Goal: Task Accomplishment & Management: Use online tool/utility

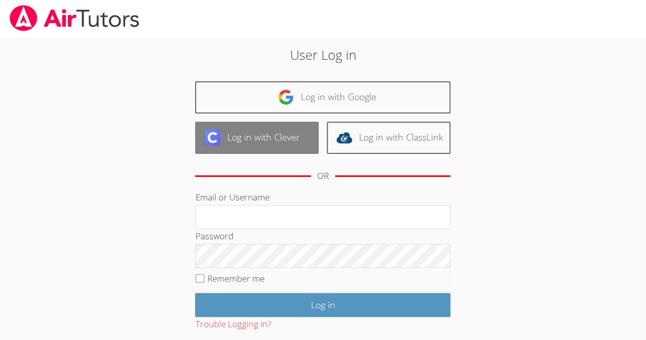
click at [271, 126] on link "Log in with Clever" at bounding box center [257, 138] width 124 height 32
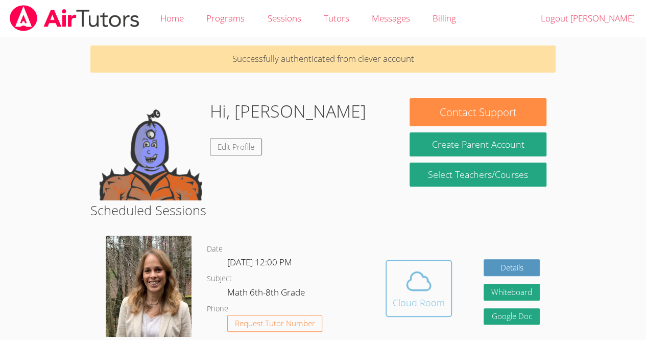
click at [411, 305] on div "Cloud Room" at bounding box center [419, 302] width 52 height 14
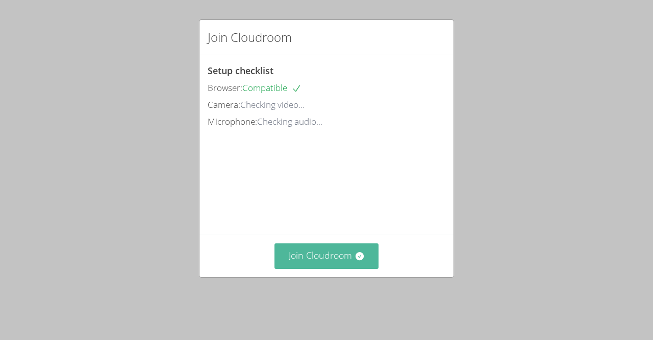
click at [363, 268] on button "Join Cloudroom" at bounding box center [327, 255] width 105 height 25
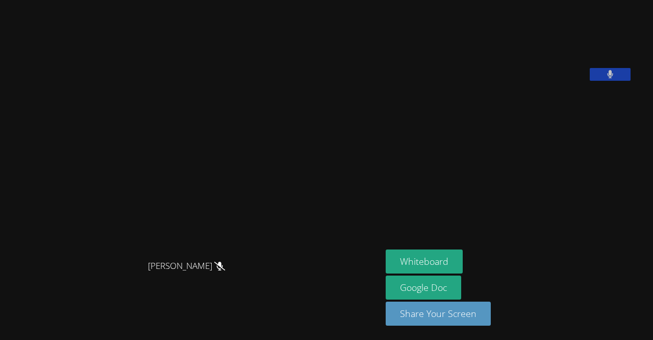
click at [629, 81] on button at bounding box center [610, 74] width 41 height 13
click at [621, 81] on button at bounding box center [610, 74] width 41 height 13
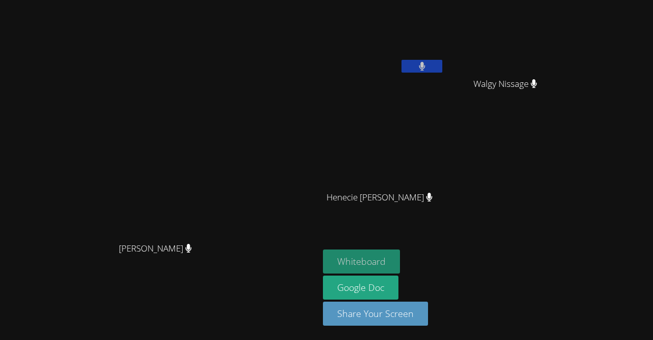
click at [400, 270] on button "Whiteboard" at bounding box center [361, 261] width 77 height 24
click at [425, 70] on icon at bounding box center [422, 66] width 6 height 9
click at [443, 67] on button at bounding box center [422, 66] width 41 height 13
click at [443, 62] on button at bounding box center [422, 66] width 41 height 13
click at [445, 51] on video at bounding box center [384, 38] width 122 height 68
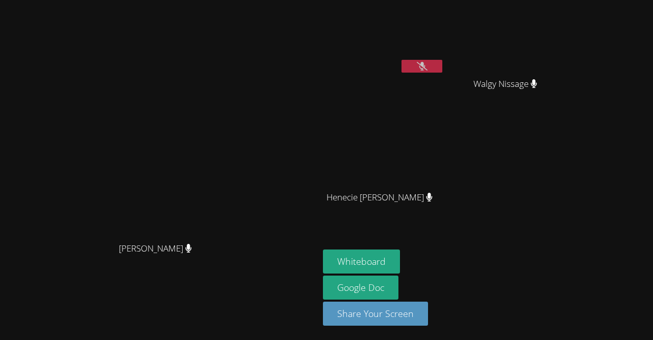
click at [428, 66] on icon at bounding box center [422, 66] width 11 height 9
click at [443, 70] on button at bounding box center [422, 66] width 41 height 13
click at [428, 62] on icon at bounding box center [422, 66] width 11 height 9
click at [428, 68] on icon at bounding box center [422, 66] width 11 height 9
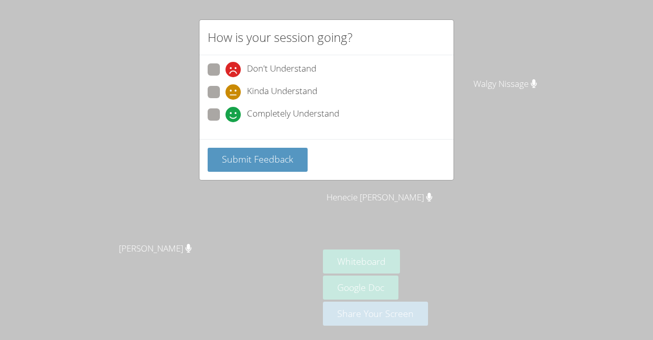
click at [221, 117] on label "Completely Understand" at bounding box center [274, 115] width 132 height 14
click at [226, 117] on input "Completely Understand" at bounding box center [230, 112] width 9 height 9
radio input "true"
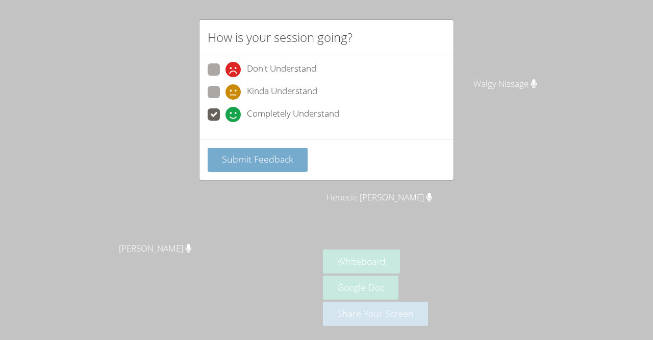
click at [223, 158] on span "Submit Feedback" at bounding box center [257, 159] width 71 height 12
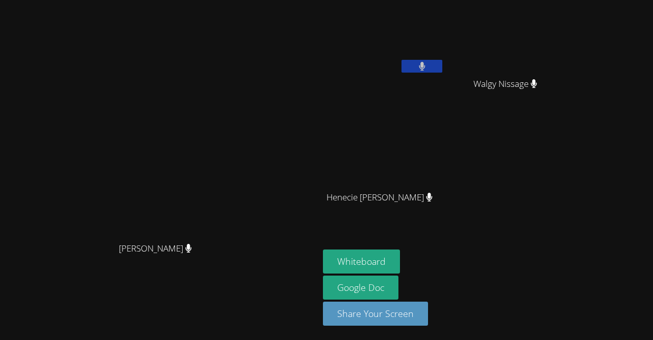
click at [445, 54] on video at bounding box center [384, 38] width 122 height 68
click at [426, 66] on icon at bounding box center [422, 66] width 7 height 9
click at [443, 66] on button at bounding box center [422, 66] width 41 height 13
click at [400, 261] on button "Whiteboard" at bounding box center [361, 261] width 77 height 24
